Goal: Task Accomplishment & Management: Manage account settings

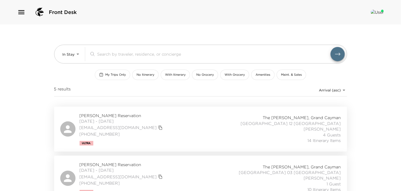
click at [117, 78] on button "My Trips Only" at bounding box center [112, 75] width 35 height 10
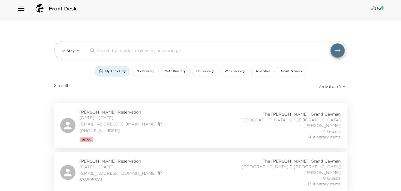
scroll to position [5, 0]
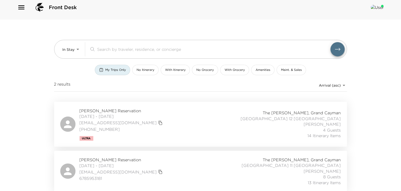
click at [98, 163] on span "[DATE] - [DATE]" at bounding box center [122, 166] width 84 height 6
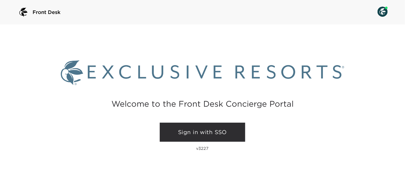
click at [177, 134] on link "Sign in with SSO" at bounding box center [202, 132] width 85 height 19
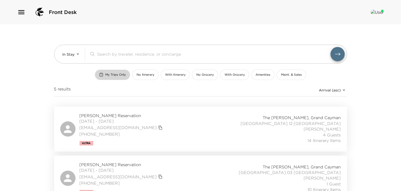
click at [110, 71] on button "My Trips Only" at bounding box center [112, 75] width 35 height 10
click at [100, 162] on span "[PERSON_NAME] Reservation" at bounding box center [122, 165] width 84 height 6
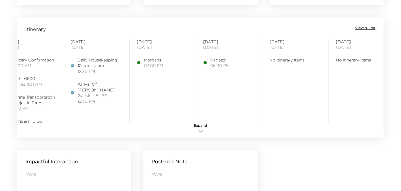
scroll to position [0, 99]
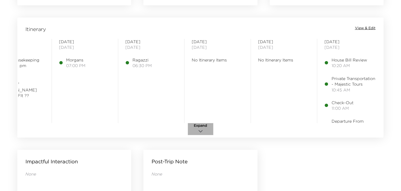
click at [204, 129] on icon "button" at bounding box center [201, 131] width 6 height 6
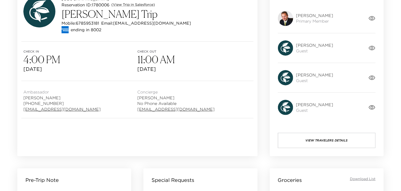
scroll to position [0, 0]
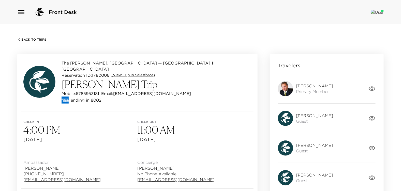
click at [35, 39] on span "Back To Trips" at bounding box center [33, 40] width 25 height 4
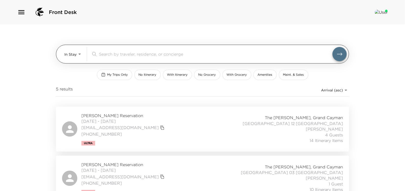
click at [76, 59] on body "Front Desk In Stay In-Stay ​ My Trips Only No Itinerary With Itinerary No Groce…" at bounding box center [202, 95] width 405 height 191
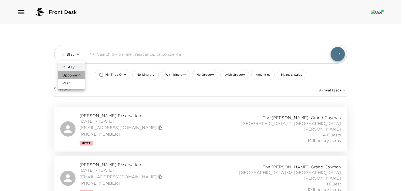
click at [79, 76] on span "Upcoming" at bounding box center [71, 75] width 18 height 5
type input "Upcoming"
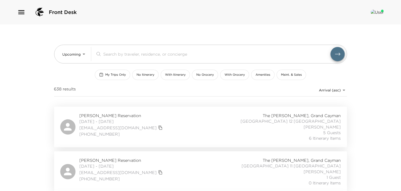
click at [108, 121] on span "09/04/2025 - 09/08/2025" at bounding box center [122, 122] width 84 height 6
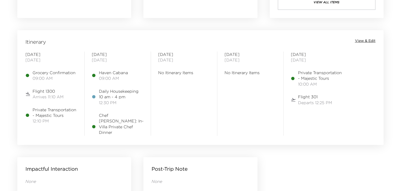
scroll to position [407, 0]
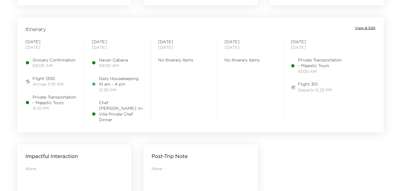
click at [365, 28] on span "View & Edit" at bounding box center [365, 28] width 21 height 5
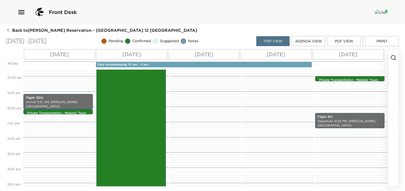
scroll to position [137, 0]
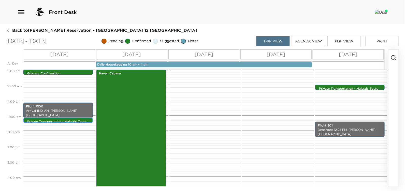
click at [74, 120] on p "Private Transportation - Majestic Tours" at bounding box center [59, 122] width 64 height 4
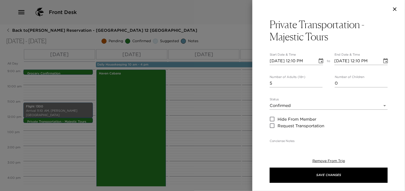
click at [396, 10] on icon "button" at bounding box center [395, 9] width 6 height 6
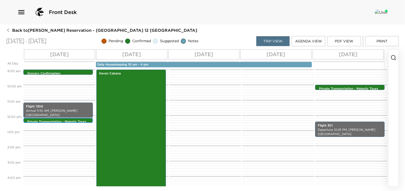
scroll to position [188, 0]
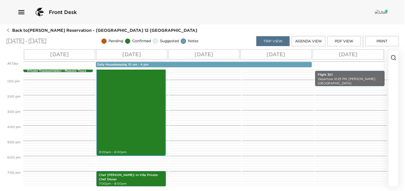
click at [141, 124] on div "Haven Cabana 9:00am - 6:00pm" at bounding box center [131, 88] width 66 height 136
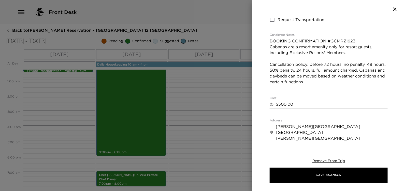
scroll to position [102, 0]
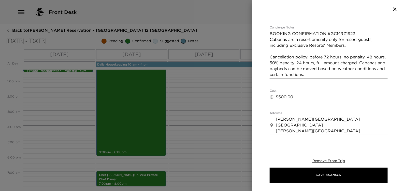
click at [281, 96] on textarea "$500.00" at bounding box center [332, 97] width 112 height 6
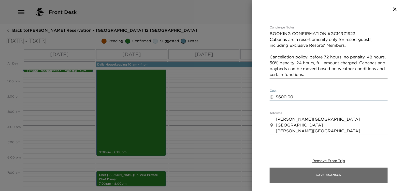
type textarea "$600.00"
click at [286, 170] on button "Save Changes" at bounding box center [329, 175] width 118 height 15
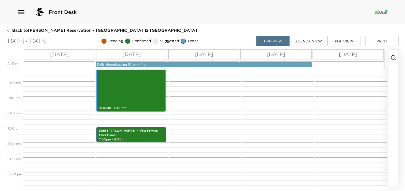
scroll to position [234, 0]
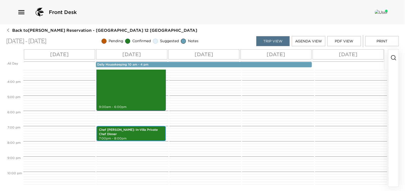
click at [148, 131] on p "Chef Hughes: In-Villa Private Chef Dinner" at bounding box center [131, 132] width 64 height 9
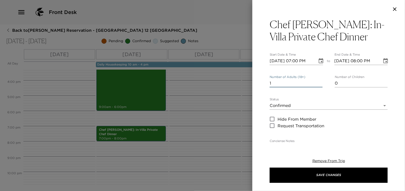
drag, startPoint x: 276, startPoint y: 84, endPoint x: 256, endPoint y: 85, distance: 19.6
click at [257, 85] on div "Chef Hughes: In-Villa Private Chef Dinner Start Date & Time 09/05/2025 07:00 PM…" at bounding box center [328, 80] width 153 height 124
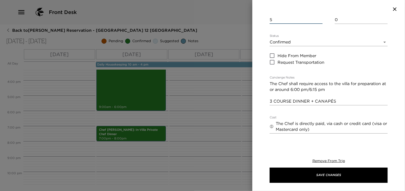
scroll to position [76, 0]
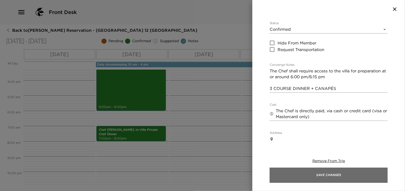
type input "5"
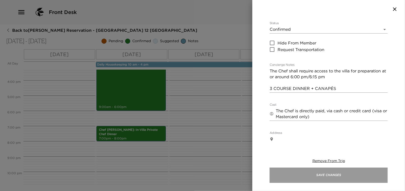
click at [306, 170] on button "Save Changes" at bounding box center [329, 175] width 118 height 15
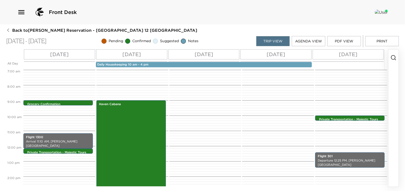
scroll to position [106, 0]
click at [392, 58] on icon "button" at bounding box center [393, 58] width 6 height 6
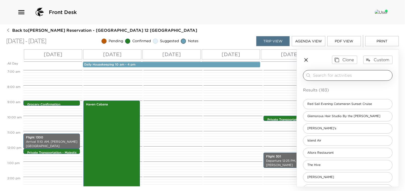
click at [326, 77] on input "search" at bounding box center [351, 76] width 77 height 6
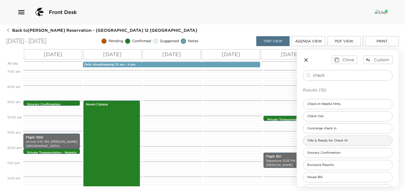
type input "check"
click at [328, 143] on div "Villa Is Ready for Check In!" at bounding box center [348, 141] width 90 height 10
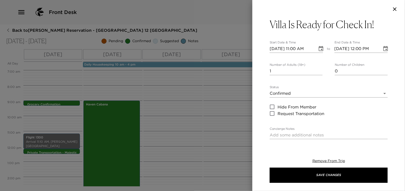
type textarea "When your villa is ready at 4:00 pm, I will greet you at the entrance to your v…"
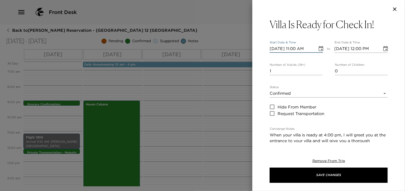
click at [297, 46] on input "09/04/2025 11:00 AM" at bounding box center [292, 49] width 44 height 8
click at [312, 48] on div "09/04/2025 04:00 AM" at bounding box center [296, 49] width 53 height 8
click at [310, 48] on input "09/04/2025 04:00 AM" at bounding box center [292, 49] width 44 height 8
type input "09/04/2025 04:00 PM"
click at [361, 51] on input "09/04/2025 05:00 PM" at bounding box center [357, 49] width 44 height 8
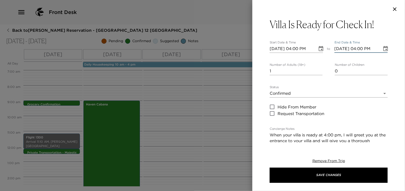
type input "09/04/2025 04:00 PM"
drag, startPoint x: 254, startPoint y: 73, endPoint x: 235, endPoint y: 76, distance: 19.7
click at [235, 76] on div "Villa Is Ready for Check In! Start Date & Time 09/04/2025 04:00 PM to End Date …" at bounding box center [202, 95] width 405 height 191
type input "0"
click at [259, 98] on div "Villa Is Ready for Check In! Start Date & Time 09/04/2025 04:00 PM to End Date …" at bounding box center [328, 80] width 153 height 124
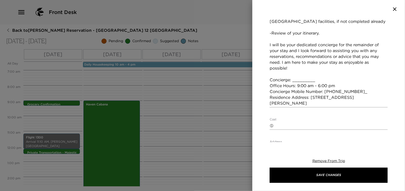
scroll to position [178, 0]
click at [300, 80] on textarea "When your villa is ready at 4:00 pm, I will greet you at the entrance to your v…" at bounding box center [329, 30] width 118 height 152
click at [352, 92] on textarea "When your villa is ready at 4:00 pm, I will greet you at the entrance to your v…" at bounding box center [329, 30] width 118 height 152
click at [326, 98] on textarea "When your villa is ready at 4:00 pm, I will greet you at the entrance to your v…" at bounding box center [329, 30] width 118 height 152
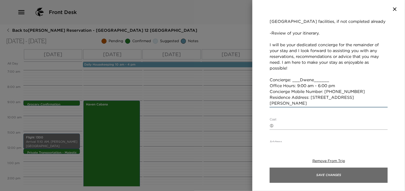
type textarea "When your villa is ready at 4:00 pm, I will greet you at the entrance to your v…"
click at [320, 170] on button "Save Changes" at bounding box center [329, 175] width 118 height 15
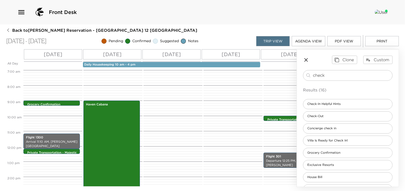
drag, startPoint x: 331, startPoint y: 75, endPoint x: 278, endPoint y: 77, distance: 52.7
click at [278, 77] on div "All Day Thu 09/04 Fri 09/05 Sat 09/06 Sun 09/07 Mon 09/08 Daily Housekeeping 10…" at bounding box center [202, 118] width 393 height 138
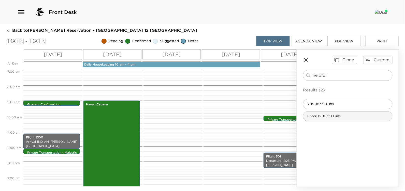
type input "helpful"
click at [321, 116] on span "Check-In Helpful Hints" at bounding box center [323, 116] width 41 height 4
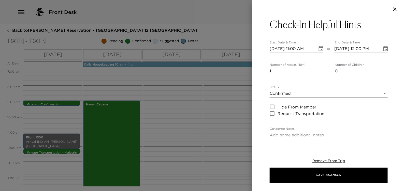
type textarea "Villa Helpful Hints Welcome to your Grand Cayman home! WIFI: Connect to Villa x…"
click at [298, 48] on input "09/04/2025 11:00 AM" at bounding box center [292, 49] width 44 height 8
type input "09/04/2025 04:15 PM"
type input "09/04/2025 05:15 PM"
type input "09/04/2025 04:15 PM"
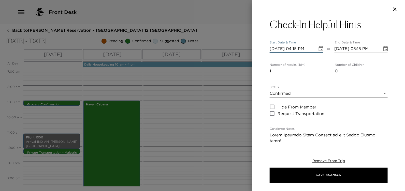
click at [362, 48] on input "09/04/2025 05:15 PM" at bounding box center [357, 49] width 44 height 8
type input "09/04/2025 04:15 PM"
drag, startPoint x: 295, startPoint y: 70, endPoint x: 172, endPoint y: 71, distance: 123.1
click at [172, 71] on div "Check-In Helpful Hints Start Date & Time 09/04/2025 04:15 PM to End Date & Time…" at bounding box center [202, 95] width 405 height 191
type input "0"
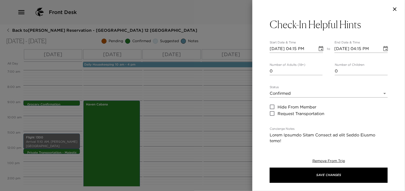
click at [261, 136] on div "Check-In Helpful Hints Start Date & Time 09/04/2025 04:15 PM to End Date & Time…" at bounding box center [328, 80] width 153 height 124
click at [281, 93] on body "Front Desk Back to Paige Gasowski Reservation - Grand Cayman Villa 12 Grand Cay…" at bounding box center [202, 95] width 405 height 191
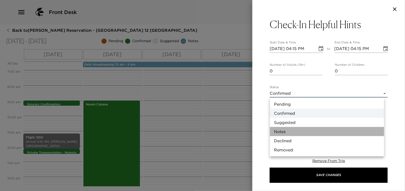
click at [284, 135] on li "Notes" at bounding box center [327, 131] width 114 height 9
type input "Concierge Note"
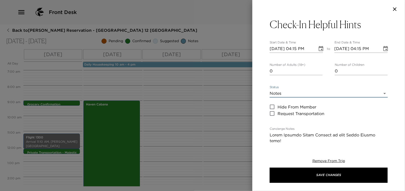
click at [258, 135] on div "Check-In Helpful Hints Start Date & Time 09/04/2025 04:15 PM to End Date & Time…" at bounding box center [328, 80] width 153 height 124
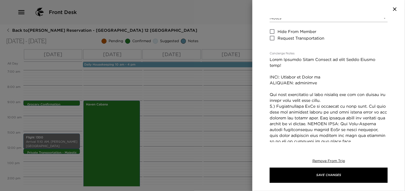
scroll to position [76, 0]
click at [325, 77] on textarea "Concierge Notes" at bounding box center [329, 152] width 118 height 193
click at [321, 81] on textarea "Concierge Notes" at bounding box center [329, 152] width 118 height 193
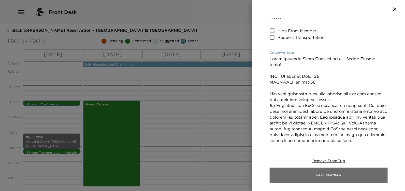
type textarea "Villa Helpful Hints Welcome to your Grand Cayman home! WIFI: Connect to Villa 1…"
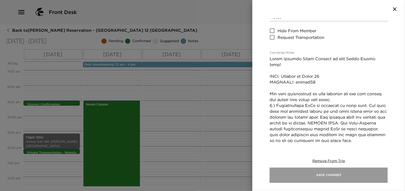
click at [317, 175] on button "Save Changes" at bounding box center [329, 175] width 118 height 15
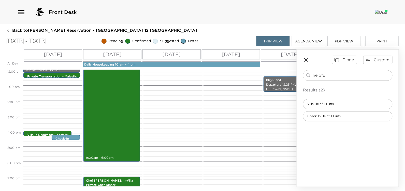
scroll to position [208, 0]
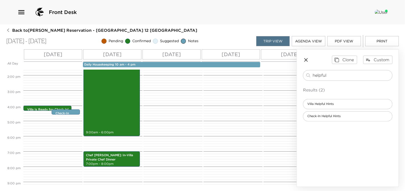
click at [185, 113] on div at bounding box center [171, 45] width 57 height 366
click at [307, 59] on icon "button" at bounding box center [306, 60] width 6 height 6
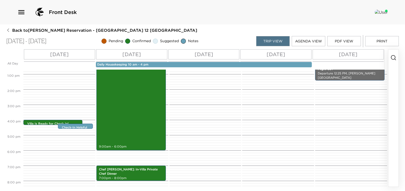
scroll to position [183, 0]
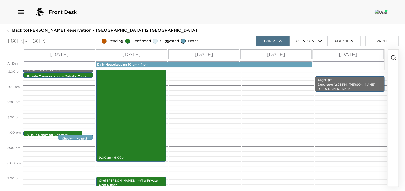
click at [393, 57] on icon "button" at bounding box center [393, 58] width 6 height 6
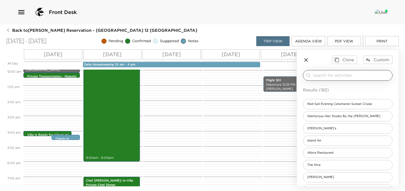
click at [327, 73] on input "search" at bounding box center [351, 76] width 77 height 6
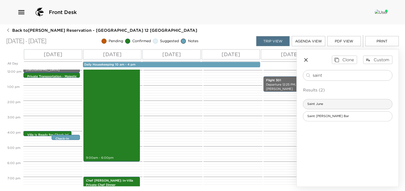
type input "saint"
click at [333, 103] on div "Saint June" at bounding box center [348, 104] width 90 height 10
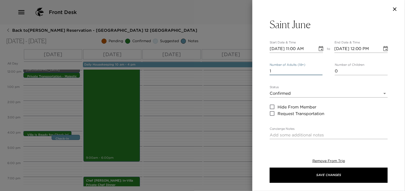
drag, startPoint x: 276, startPoint y: 71, endPoint x: 240, endPoint y: 71, distance: 35.6
click at [243, 71] on div "Saint June Start Date & Time 09/04/2025 11:00 AM to End Date & Time 09/04/2025 …" at bounding box center [202, 95] width 405 height 191
type input "5"
click at [276, 92] on body "Front Desk Back to Paige Gasowski Reservation - Grand Cayman Villa 12 Grand Cay…" at bounding box center [202, 95] width 405 height 191
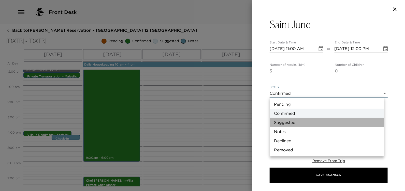
click at [280, 122] on li "Suggested" at bounding box center [327, 122] width 114 height 9
type input "Suggestion"
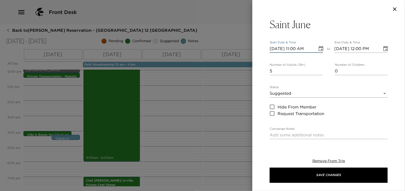
click at [298, 48] on input "09/04/2025 11:00 AM" at bounding box center [292, 49] width 44 height 8
type input "09/04/2025 06:30 PM"
type input "09/04/2025 07:30 PM"
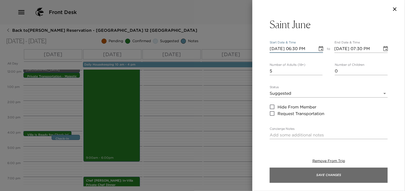
type input "09/04/2025 06:30 PM"
click at [288, 173] on button "Save Changes" at bounding box center [329, 175] width 118 height 15
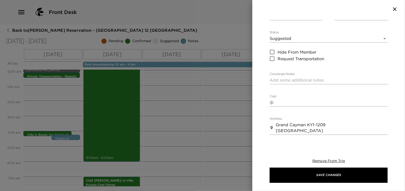
scroll to position [127, 0]
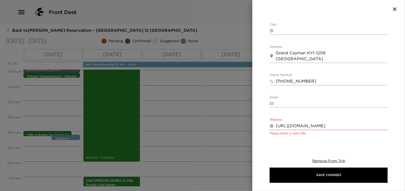
click at [290, 127] on input "https://www.ritzcarlton.com/en/hotels/caribbean/grand-cayman/?scid=bb1a189a-fec…" at bounding box center [332, 126] width 112 height 8
click at [298, 126] on input "https://www.ritzcarlton.com/en/hotels/caribbean/grand-cayman/?scid=bb1a189a-fec…" at bounding box center [332, 126] width 112 height 8
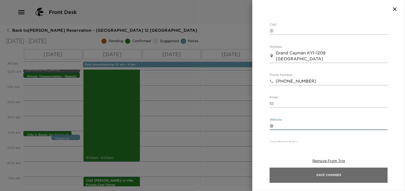
click at [308, 172] on button "Save Changes" at bounding box center [329, 175] width 118 height 15
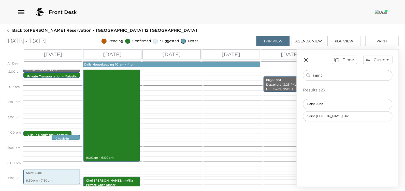
click at [304, 60] on icon "button" at bounding box center [306, 60] width 6 height 6
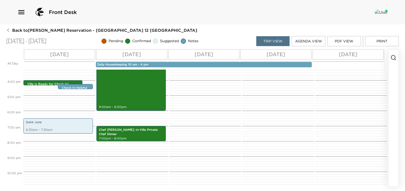
scroll to position [208, 0]
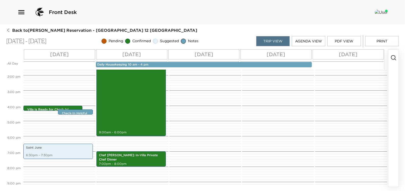
click at [393, 59] on icon "button" at bounding box center [393, 58] width 6 height 6
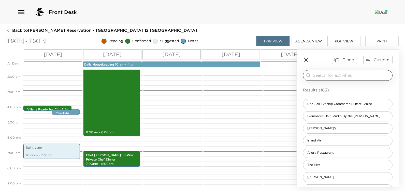
click at [327, 78] on div "​" at bounding box center [348, 75] width 90 height 11
click at [321, 77] on input "search" at bounding box center [351, 76] width 77 height 6
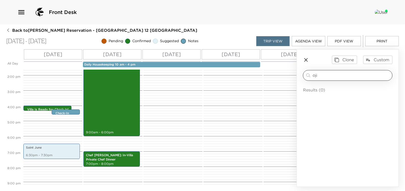
click at [320, 71] on div "oji ​" at bounding box center [348, 75] width 90 height 11
click at [321, 72] on div "oji ​" at bounding box center [348, 75] width 90 height 11
drag, startPoint x: 265, startPoint y: 73, endPoint x: 258, endPoint y: 74, distance: 6.9
click at [258, 74] on div "All Day Thu 09/04 Fri 09/05 Sat 09/06 Sun 09/07 Mon 09/08 Daily Housekeeping 10…" at bounding box center [202, 118] width 393 height 138
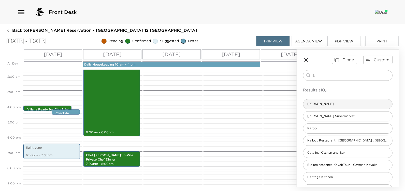
type input "k"
click at [315, 104] on span "Kojima" at bounding box center [320, 104] width 35 height 4
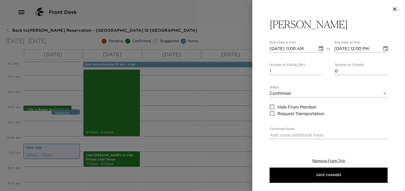
type textarea "Your dining reservation is secured at Kojima. Enjoy!"
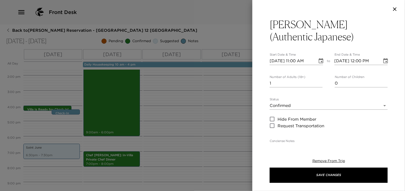
click at [280, 59] on input "09/04/2025 11:00 AM" at bounding box center [292, 61] width 44 height 8
type input "09/06/2025 11:00 AM"
type input "09/06/2025 12:00 PM"
click at [298, 63] on input "09/06/2025 11:00 AM" at bounding box center [292, 61] width 44 height 8
type input "09/06/2025 07:00 PM"
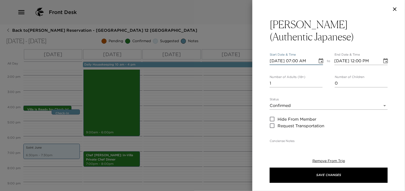
type input "09/06/2025 08:00 PM"
type input "09/06/2025 07:00 PM"
drag, startPoint x: 290, startPoint y: 82, endPoint x: 216, endPoint y: 86, distance: 74.1
click at [216, 86] on div "Kojima Izakaya (Authentic Japanese) Start Date & Time 09/06/2025 07:00 PM to En…" at bounding box center [202, 95] width 405 height 191
type input "5"
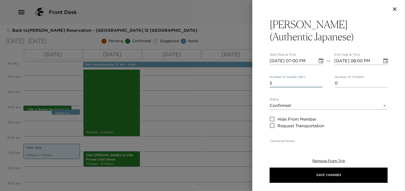
click at [276, 107] on body "Front Desk Back to Paige Gasowski Reservation - Grand Cayman Villa 12 Grand Cay…" at bounding box center [202, 95] width 405 height 191
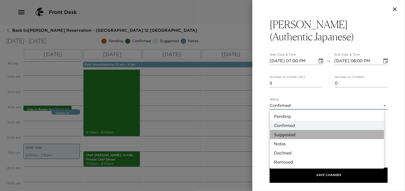
click at [278, 134] on li "Suggested" at bounding box center [327, 134] width 114 height 9
type input "Suggestion"
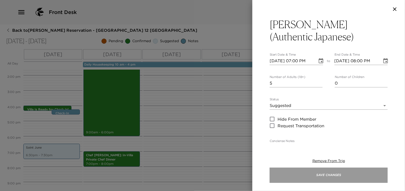
click at [308, 172] on button "Save Changes" at bounding box center [329, 175] width 118 height 15
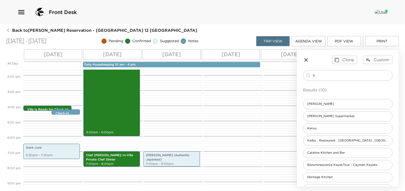
click at [309, 60] on icon "button" at bounding box center [306, 60] width 6 height 6
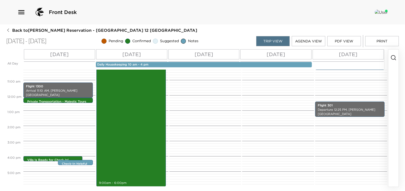
scroll to position [157, 0]
click at [394, 56] on circle "button" at bounding box center [393, 57] width 4 height 4
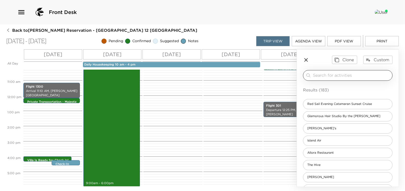
click at [344, 76] on input "search" at bounding box center [351, 76] width 77 height 6
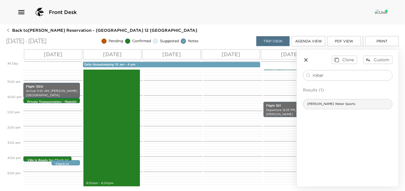
type input "rober"
click at [332, 102] on span "Robert Soto's Water Sports" at bounding box center [331, 104] width 56 height 4
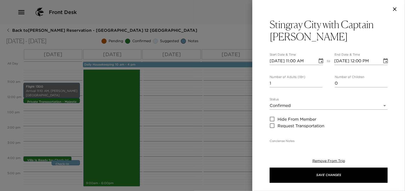
click at [280, 61] on input "09/04/2025 11:00 AM" at bounding box center [292, 61] width 44 height 8
type input "09/06/2025 11:00 AM"
type input "09/06/2025 12:00 PM"
click at [299, 62] on input "09/06/2025 11:00 AM" at bounding box center [292, 61] width 44 height 8
type input "09/06/2025 09:00 AM"
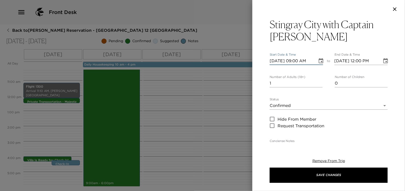
click at [360, 61] on input "09/06/2025 12:00 PM" at bounding box center [357, 61] width 44 height 8
type input "09/06/2025 01:00 PM"
drag, startPoint x: 281, startPoint y: 84, endPoint x: 215, endPoint y: 82, distance: 66.4
click at [219, 83] on div "Stingray City with Captain Robert Start Date & Time 09/06/2025 09:00 AM to End …" at bounding box center [202, 95] width 405 height 191
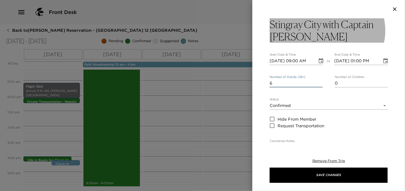
type input "6"
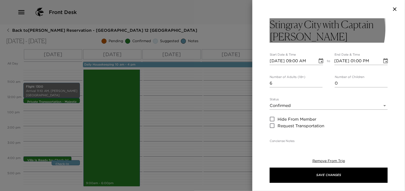
click at [290, 26] on h3 "Stingray City with Captain Robert" at bounding box center [329, 30] width 118 height 24
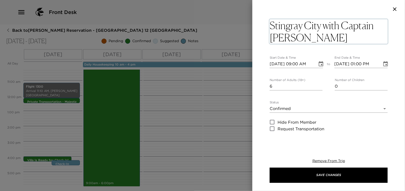
click at [321, 25] on textarea "Stingray City with Captain Robert" at bounding box center [329, 31] width 118 height 24
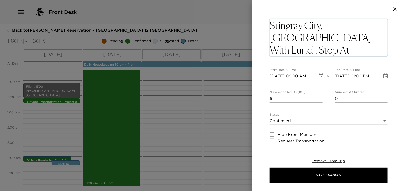
type textarea "Stingray City, Starfish Beach With Lunch Stop At Kaibo Beach with Captain Robert"
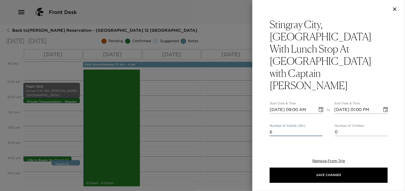
drag, startPoint x: 281, startPoint y: 99, endPoint x: 264, endPoint y: 104, distance: 16.8
click at [264, 104] on div "Stingray City, Starfish Beach With Lunch Stop At Kaibo Beach with Captain Rober…" at bounding box center [328, 80] width 153 height 124
type input "5"
click at [285, 120] on body "Front Desk Back to Paige Gasowski Reservation - Grand Cayman Villa 12 Grand Cay…" at bounding box center [202, 95] width 405 height 191
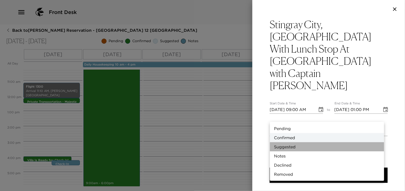
click at [284, 146] on li "Suggested" at bounding box center [327, 146] width 114 height 9
type input "Suggestion"
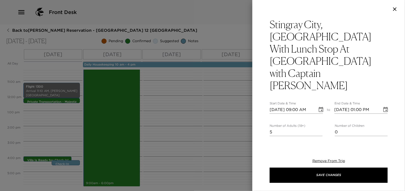
click at [260, 132] on div "Stingray City, Starfish Beach With Lunch Stop At Kaibo Beach with Captain Rober…" at bounding box center [328, 80] width 153 height 124
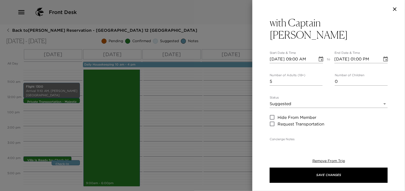
scroll to position [76, 0]
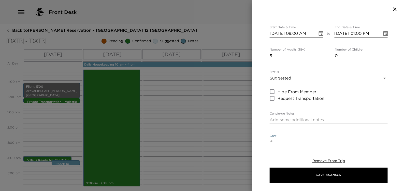
click at [278, 139] on textarea "Cost" at bounding box center [332, 142] width 112 height 6
type textarea "$1,200.00"
click at [270, 73] on div "Stingray City, Starfish Beach With Lunch Stop At Kaibo Beach with Captain Rober…" at bounding box center [329, 129] width 118 height 375
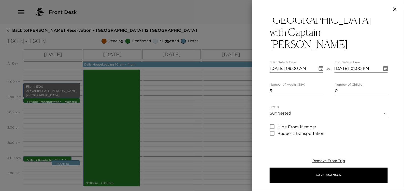
scroll to position [0, 0]
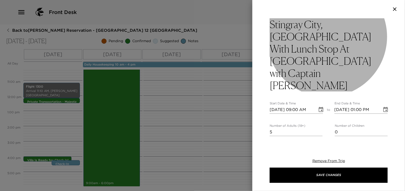
click at [270, 24] on h3 "Stingray City, Starfish Beach With Lunch Stop At Kaibo Beach with Captain Robert" at bounding box center [329, 54] width 118 height 73
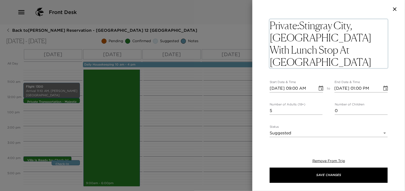
type textarea "Private: Stingray City, Starfish Beach With Lunch Stop At Kaibo Beach with Capt…"
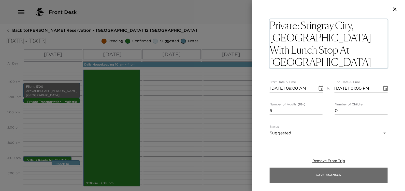
click at [322, 176] on button "Save Changes" at bounding box center [329, 175] width 118 height 15
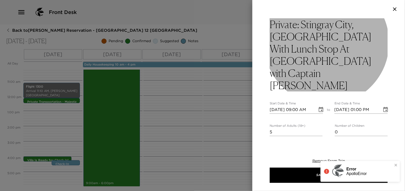
click at [299, 44] on h3 "Private: Stingray City, Starfish Beach With Lunch Stop At Kaibo Beach with Capt…" at bounding box center [329, 54] width 118 height 73
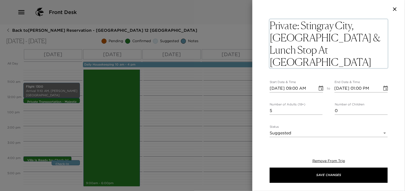
click at [289, 51] on textarea "Private: Stingray City, Starfish Beach & Lunch Stop At Kaibo Beach with Captain…" at bounding box center [329, 43] width 118 height 49
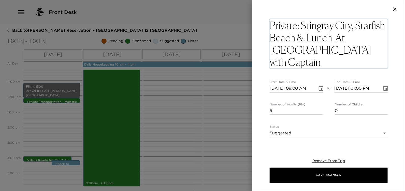
type textarea "Private: Stingray City, Starfish Beach & Lunch At Kaibo Beach with Captain Robe…"
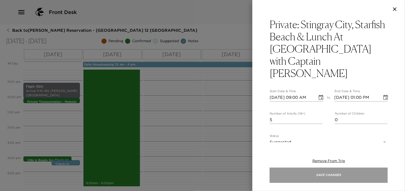
click at [327, 178] on button "Save Changes" at bounding box center [329, 175] width 118 height 15
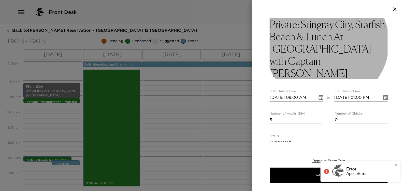
click at [372, 48] on h3 "Private: Stingray City, Starfish Beach & Lunch At Kaibo Beach with Captain Robe…" at bounding box center [329, 48] width 118 height 61
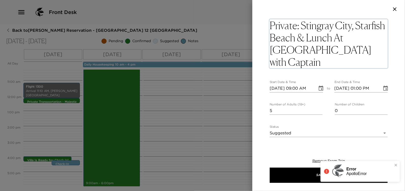
drag, startPoint x: 371, startPoint y: 50, endPoint x: 374, endPoint y: 49, distance: 3.4
click at [371, 50] on textarea "Private: Stingray City, Starfish Beach & Lunch At Kaibo Beach with Captain Robe…" at bounding box center [329, 43] width 118 height 49
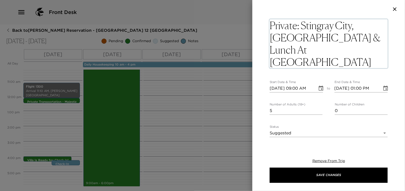
click at [318, 51] on textarea "Private: Stingray City, Starfish Beach & Lunch At Kaibo Beach with Capt. Robert" at bounding box center [329, 43] width 118 height 49
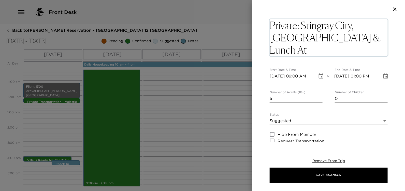
type textarea "Private: Stingray City, Starfish Beach & Lunch At Kaibo with Capt. Robert"
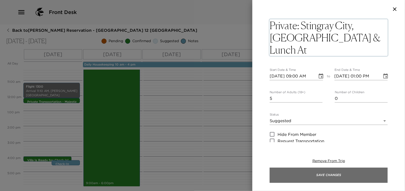
click at [330, 173] on button "Save Changes" at bounding box center [329, 175] width 118 height 15
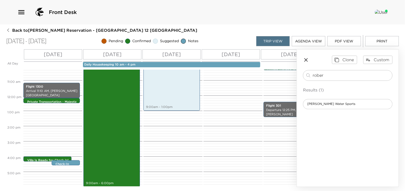
click at [305, 61] on icon "button" at bounding box center [306, 60] width 6 height 6
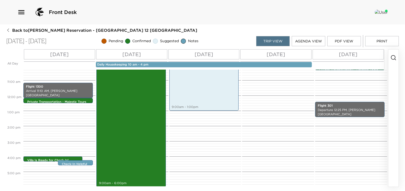
click at [349, 42] on button "PDF View" at bounding box center [344, 41] width 34 height 10
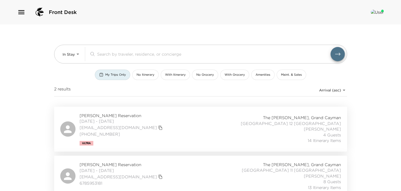
scroll to position [5, 0]
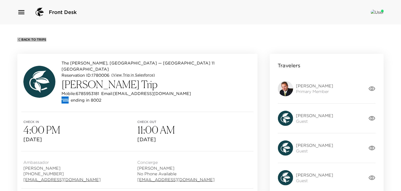
click at [38, 38] on span "Back To Trips" at bounding box center [33, 40] width 25 height 4
